Goal: Book appointment/travel/reservation

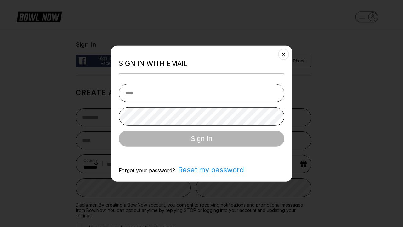
select select "**"
type input "**********"
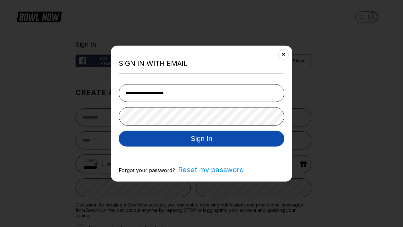
click at [202, 139] on button "Sign In" at bounding box center [202, 138] width 166 height 16
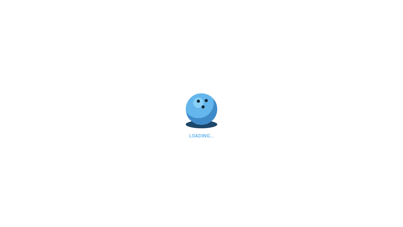
scroll to position [0, 178]
